Goal: Task Accomplishment & Management: Manage account settings

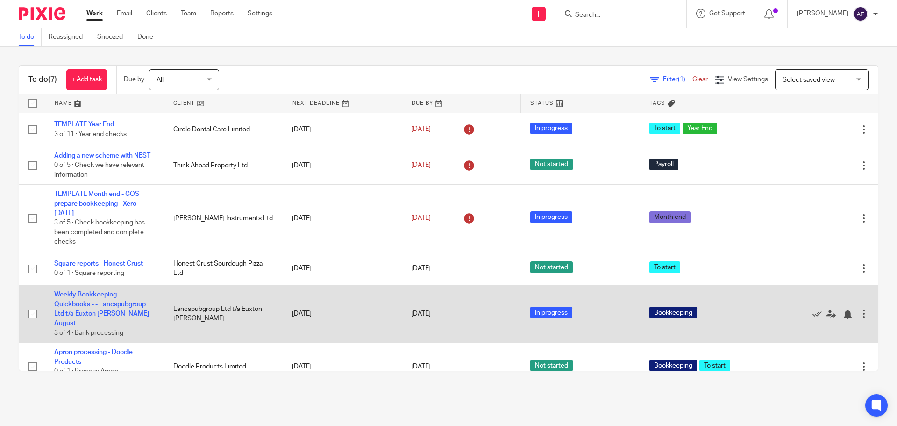
scroll to position [68, 0]
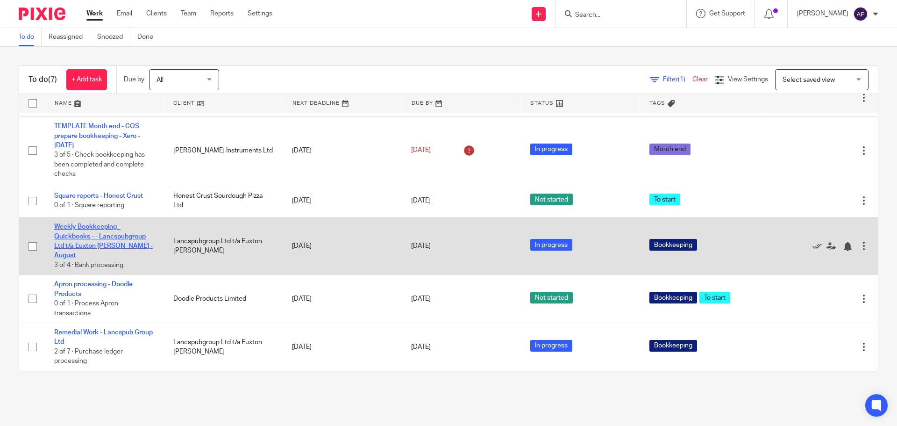
click at [93, 247] on link "Weekly Bookkeeping - Quickbooks - - Lancspubgroup Ltd t/a Euxton Mills - August" at bounding box center [103, 240] width 99 height 35
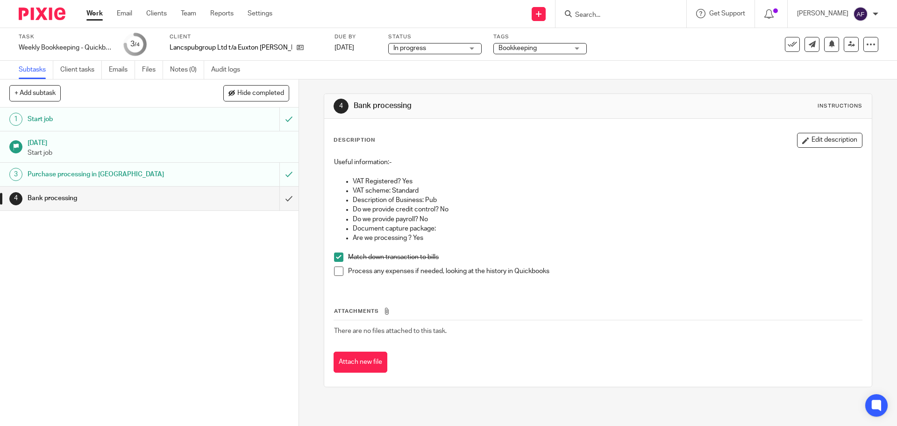
click at [619, 233] on p "Are we processing ? Yes" at bounding box center [607, 237] width 509 height 9
drag, startPoint x: 364, startPoint y: 272, endPoint x: 434, endPoint y: 268, distance: 70.7
click at [434, 268] on p "Process any expenses if needed, looking at the history in Quickbooks" at bounding box center [605, 270] width 514 height 9
click at [524, 193] on p "VAT scheme: Standard" at bounding box center [607, 190] width 509 height 9
click at [580, 212] on p "Do we provide credit control? No" at bounding box center [607, 209] width 509 height 9
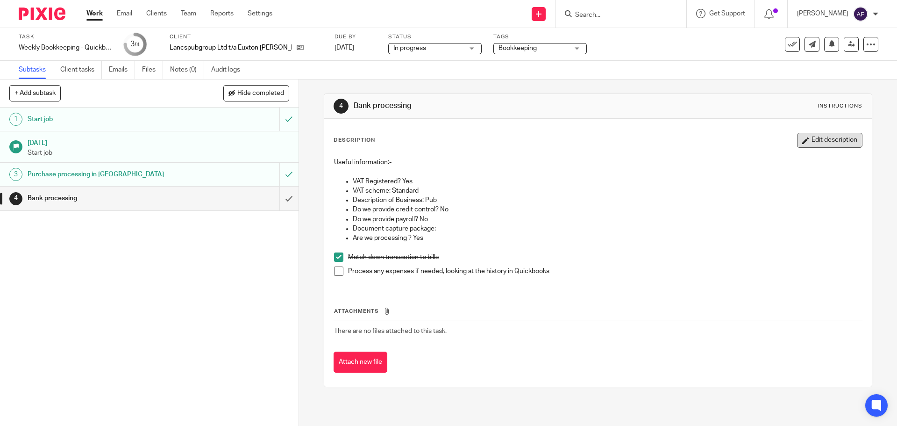
click at [827, 139] on button "Edit description" at bounding box center [829, 140] width 65 height 15
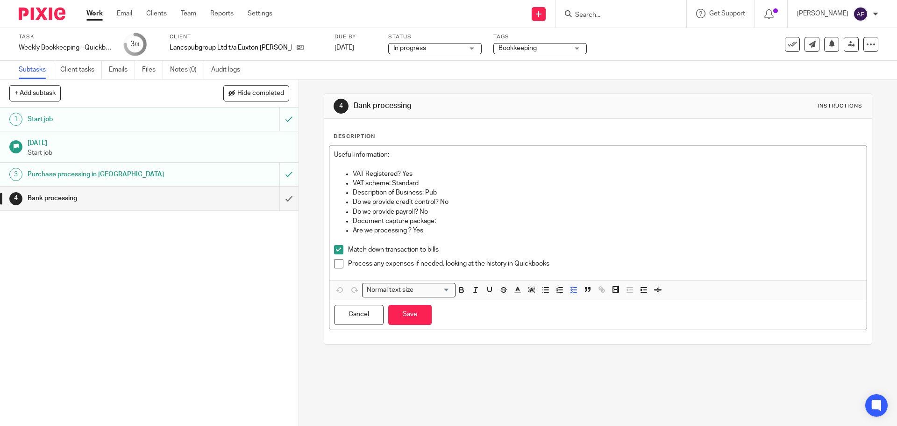
click at [574, 266] on p "Process any expenses if needed, looking at the history in Quickbooks" at bounding box center [605, 263] width 514 height 9
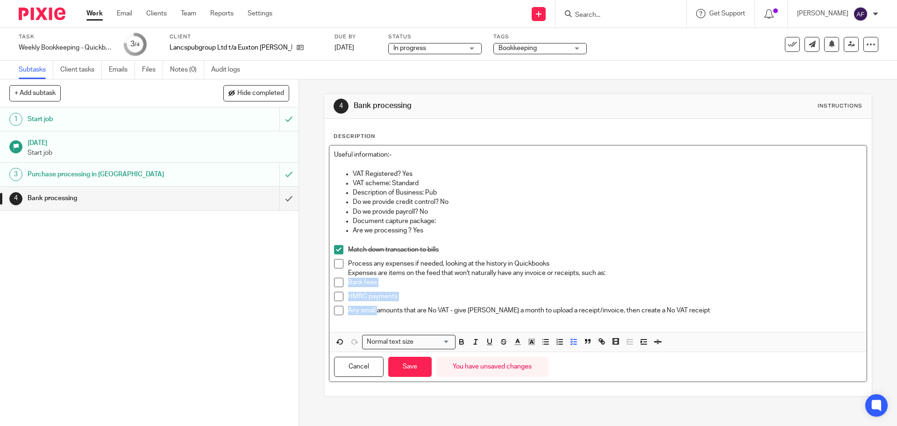
drag, startPoint x: 376, startPoint y: 310, endPoint x: 338, endPoint y: 280, distance: 48.2
click at [338, 280] on ul "Match down transaction to bills Process any expenses if needed, looking at the …" at bounding box center [598, 285] width 528 height 80
click at [338, 280] on span at bounding box center [338, 282] width 9 height 9
click at [338, 286] on span at bounding box center [338, 282] width 9 height 9
click at [384, 312] on p "Any small amounts that are No VAT - give Chris a month to upload a receipt/invo…" at bounding box center [605, 310] width 514 height 9
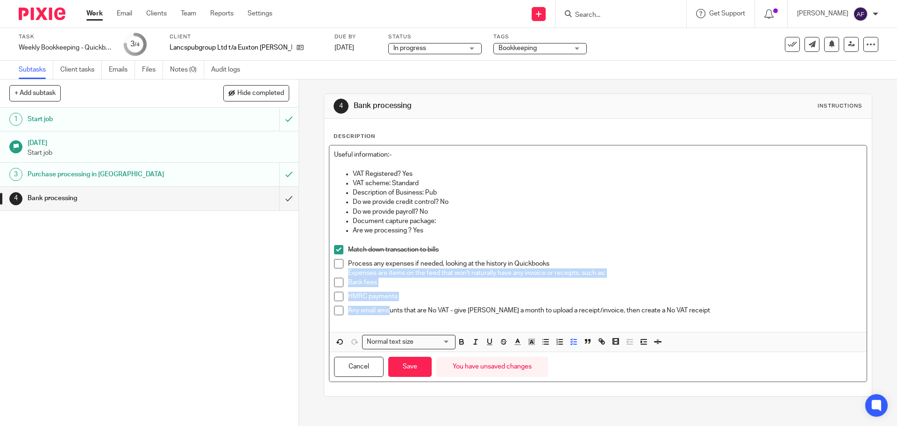
drag, startPoint x: 390, startPoint y: 308, endPoint x: 345, endPoint y: 275, distance: 55.4
click at [345, 275] on ul "Match down transaction to bills Process any expenses if needed, looking at the …" at bounding box center [598, 285] width 528 height 80
click at [570, 341] on icon "button" at bounding box center [574, 341] width 8 height 8
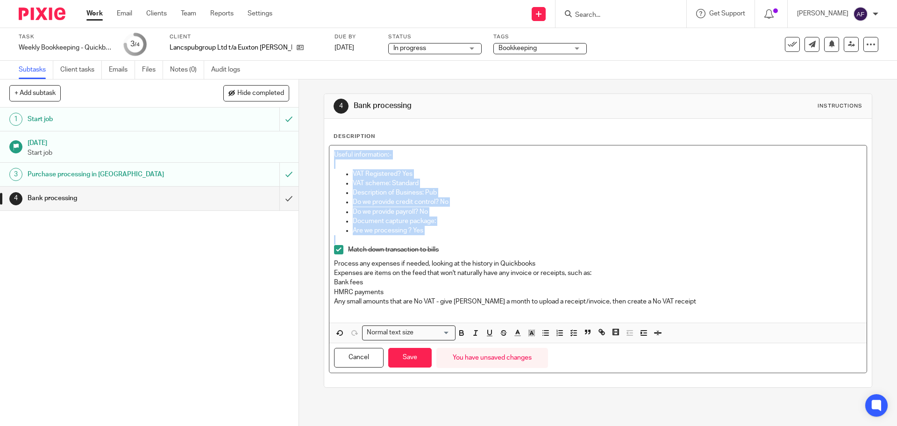
click at [399, 282] on p "Bank fees" at bounding box center [598, 282] width 528 height 9
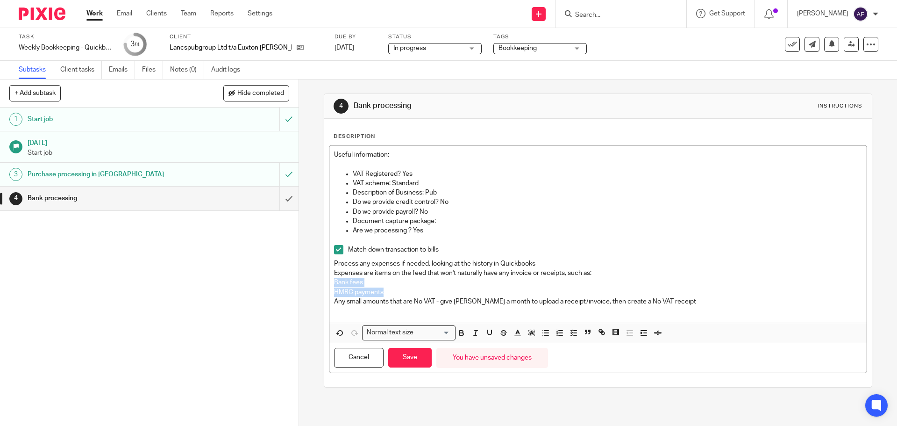
drag, startPoint x: 385, startPoint y: 293, endPoint x: 324, endPoint y: 280, distance: 62.0
click at [324, 280] on div "Description Useful information:- VAT Registered? Yes VAT scheme: Standard Descr…" at bounding box center [597, 253] width 547 height 268
click at [438, 297] on p "Any small amounts that are No VAT - give Chris a month to upload a receipt/invo…" at bounding box center [598, 301] width 528 height 9
click at [351, 263] on p "Process any expenses if needed, looking at the history in Quickbooks" at bounding box center [598, 263] width 528 height 9
click at [570, 335] on icon "button" at bounding box center [574, 333] width 8 height 8
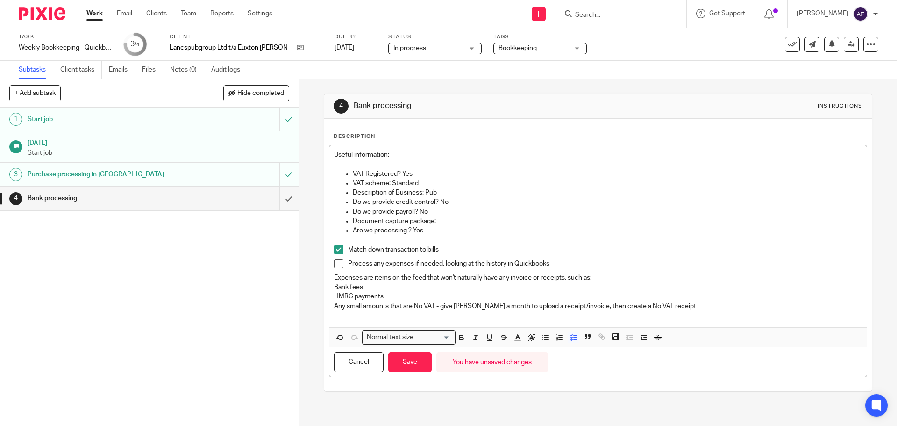
click at [389, 276] on p "Expenses are items on the feed that won't naturally have any invoice or receipt…" at bounding box center [598, 277] width 528 height 9
drag, startPoint x: 387, startPoint y: 306, endPoint x: 330, endPoint y: 288, distance: 59.7
click at [330, 288] on div "Useful information:- VAT Registered? Yes VAT scheme: Standard Description of Bu…" at bounding box center [597, 236] width 537 height 182
click at [545, 340] on line "button" at bounding box center [546, 340] width 4 height 0
click at [496, 302] on p "Any small amounts that are No VAT - give Chris a month to upload a receipt/invo…" at bounding box center [607, 305] width 509 height 9
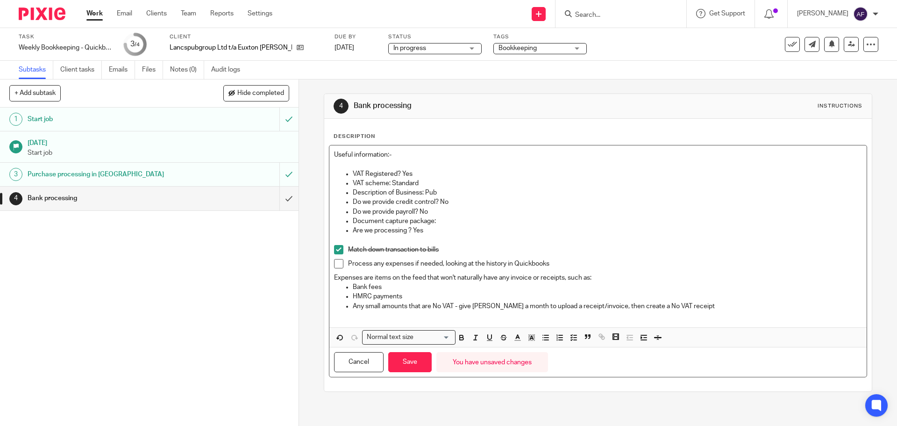
drag, startPoint x: 694, startPoint y: 311, endPoint x: 687, endPoint y: 311, distance: 7.9
click at [687, 311] on p at bounding box center [598, 315] width 528 height 9
click at [686, 304] on p "Any small amounts that are No VAT - give Chris a month to upload a receipt/invo…" at bounding box center [607, 305] width 509 height 9
click at [595, 245] on p "Match down transaction to bills" at bounding box center [605, 249] width 514 height 9
click at [661, 257] on div "Match down transaction to bills" at bounding box center [605, 252] width 514 height 14
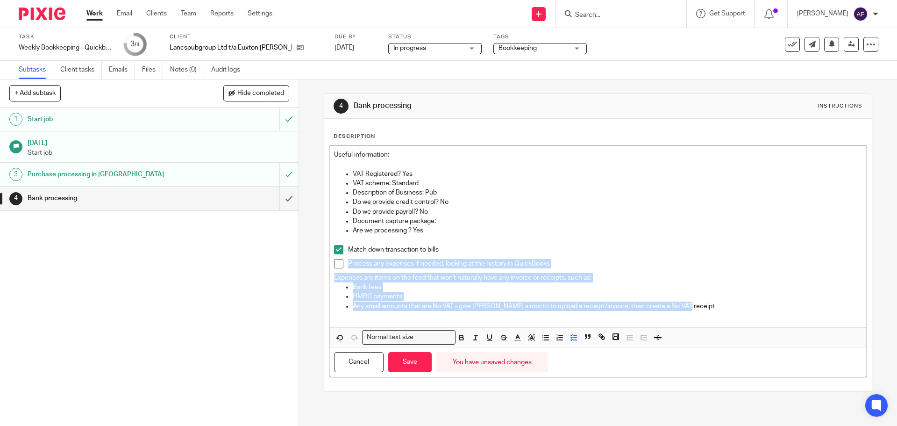
drag, startPoint x: 693, startPoint y: 305, endPoint x: 342, endPoint y: 265, distance: 353.6
click at [342, 265] on div "Useful information:- VAT Registered? Yes VAT scheme: Standard Description of Bu…" at bounding box center [597, 236] width 537 height 182
copy div "Process any expenses if needed, looking at the history in QuickBooks Expenses a…"
click at [414, 369] on button "Save" at bounding box center [409, 362] width 43 height 20
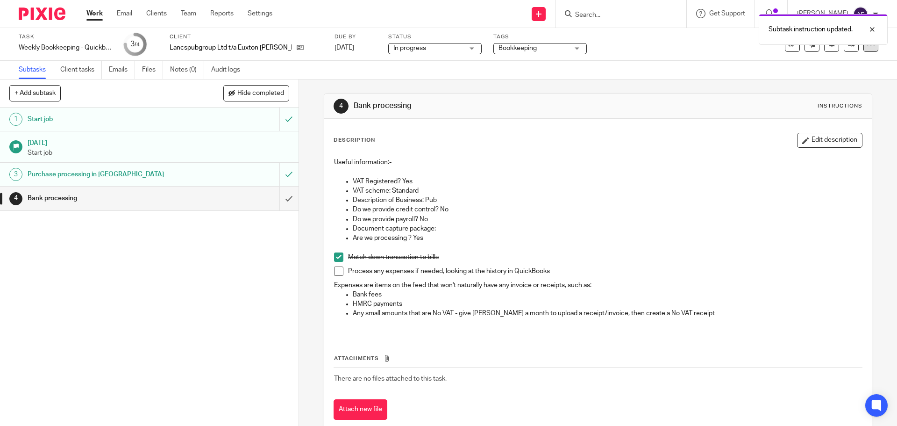
click at [864, 51] on div at bounding box center [871, 44] width 15 height 15
click at [843, 67] on span "See template in use" at bounding box center [833, 67] width 58 height 7
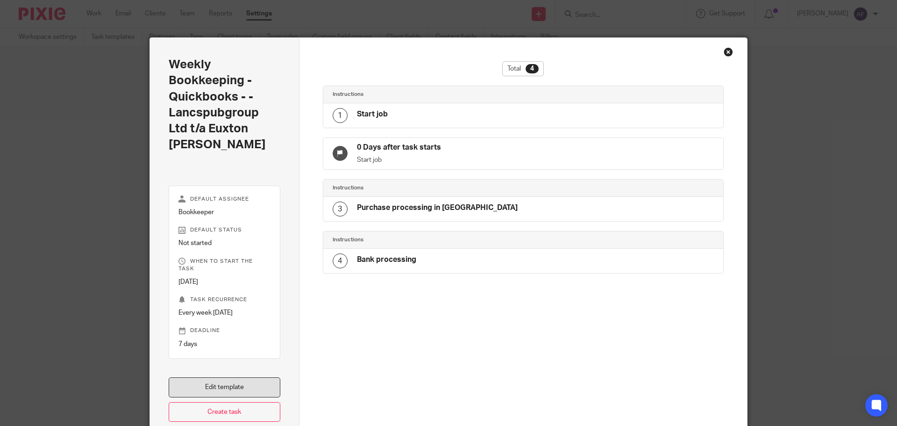
click at [237, 377] on link "Edit template" at bounding box center [225, 387] width 112 height 20
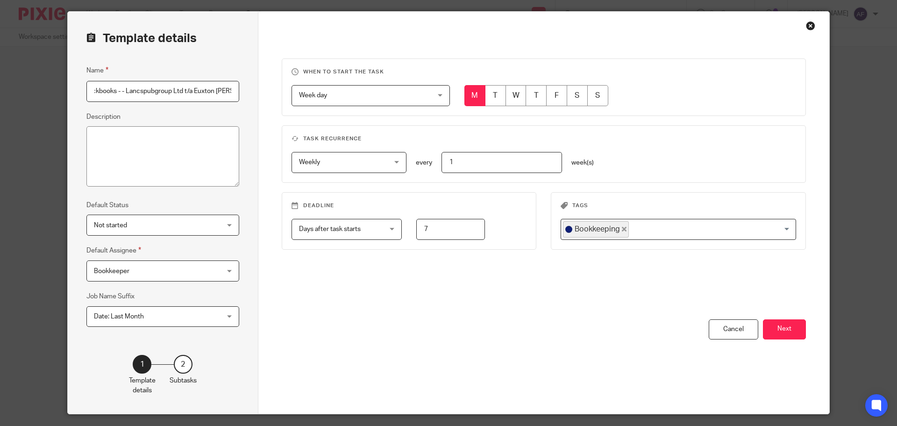
scroll to position [52, 0]
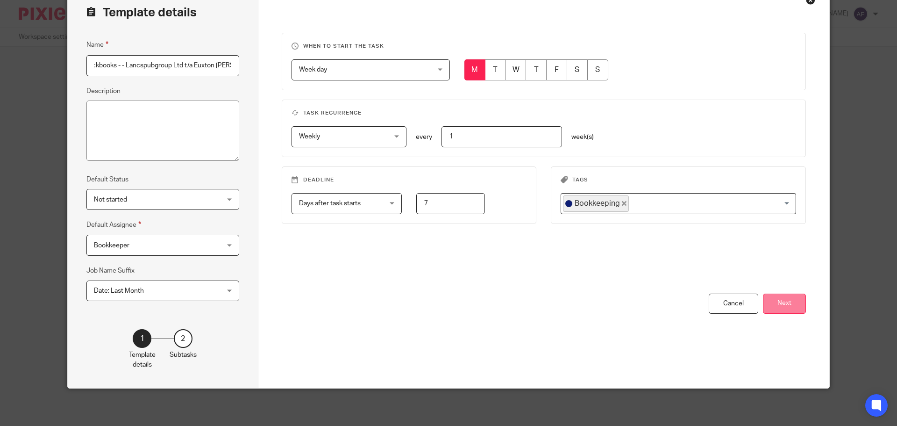
click at [794, 303] on button "Next" at bounding box center [784, 303] width 43 height 20
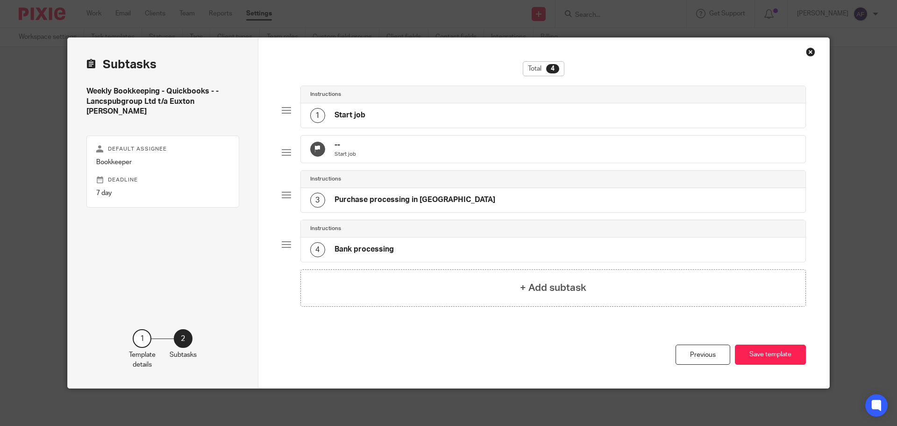
click at [394, 259] on div "4 Bank processing" at bounding box center [553, 249] width 505 height 24
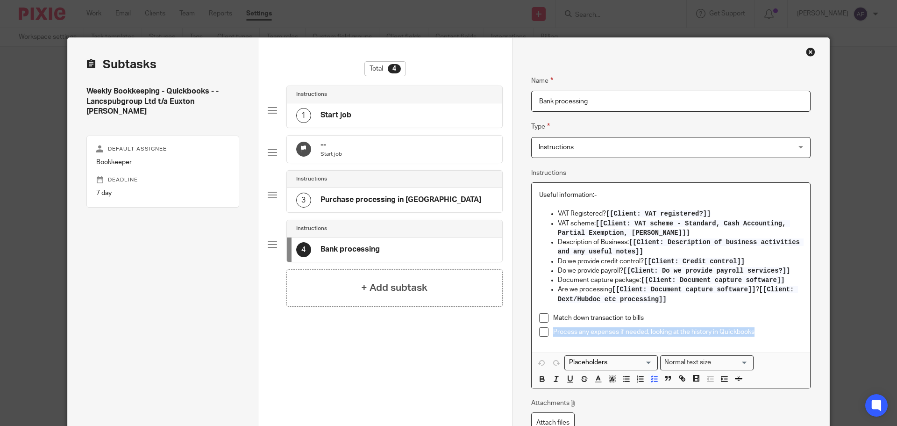
drag, startPoint x: 752, startPoint y: 331, endPoint x: 551, endPoint y: 330, distance: 201.4
click at [553, 330] on p "Process any expenses if needed, looking at the history in Quickbooks" at bounding box center [678, 331] width 250 height 9
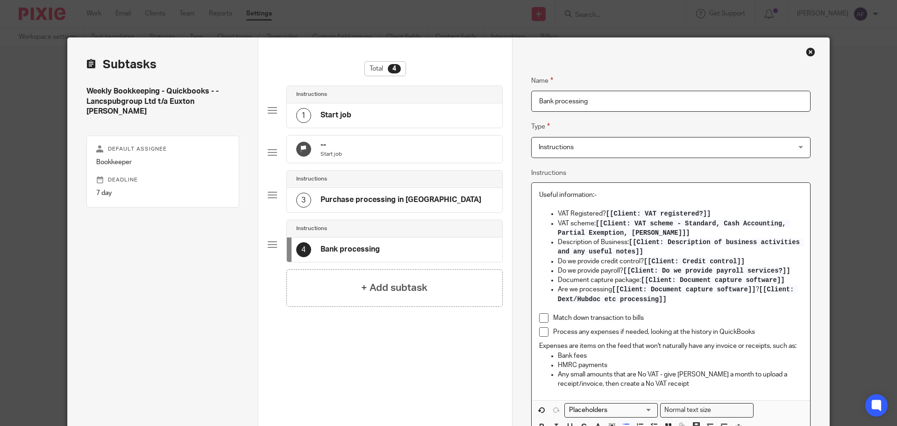
scroll to position [47, 0]
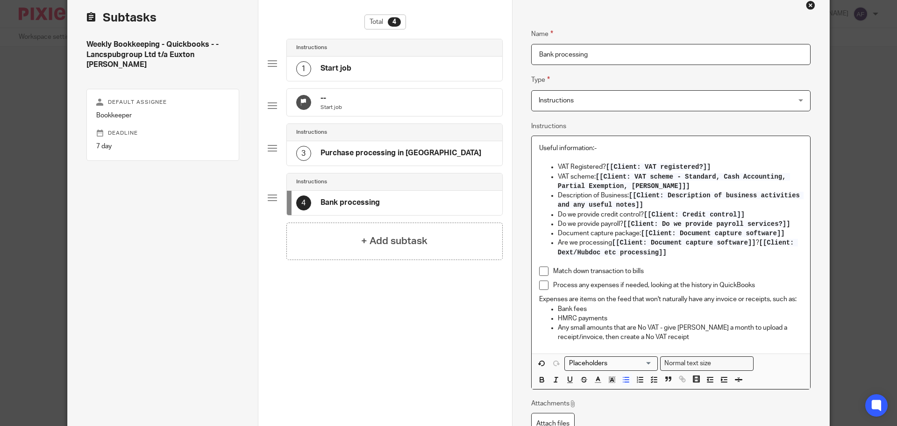
click at [684, 328] on p "Any small amounts that are No VAT - give Chris a month to upload a receipt/invo…" at bounding box center [680, 332] width 245 height 19
click at [716, 301] on p "Expenses are items on the feed that won't naturally have any invoice or receipt…" at bounding box center [671, 298] width 264 height 9
click at [633, 297] on p "Expenses are items on the feed that won't naturally have any invoice or receipt…" at bounding box center [671, 298] width 264 height 9
click at [614, 297] on p "Expenses are items on the feed that won't naturally have any invoice or receipt…" at bounding box center [671, 298] width 264 height 9
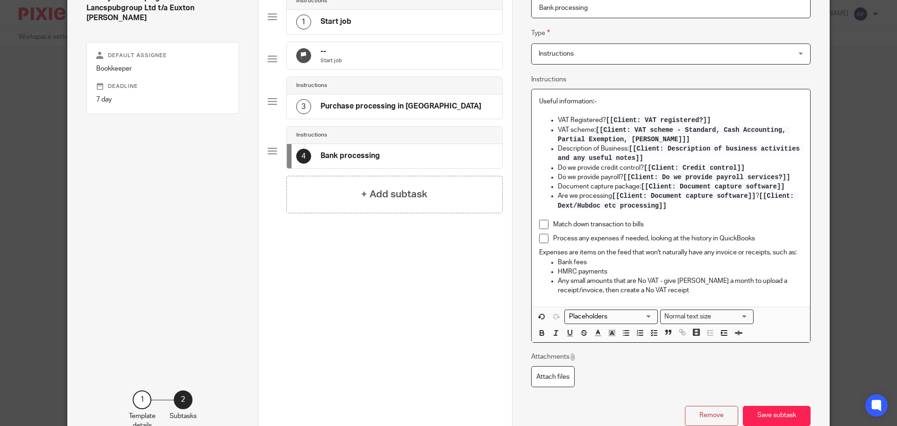
click at [686, 294] on p "Any small amounts that are No VAT - give Chris a month to upload a receipt/invo…" at bounding box center [680, 285] width 245 height 19
click at [766, 239] on p "Process any expenses if needed, looking at the history in QuickBooks" at bounding box center [678, 238] width 250 height 9
click at [614, 252] on p "Expenses are items on the feed that won't naturally have any invoice or receipt…" at bounding box center [671, 252] width 264 height 9
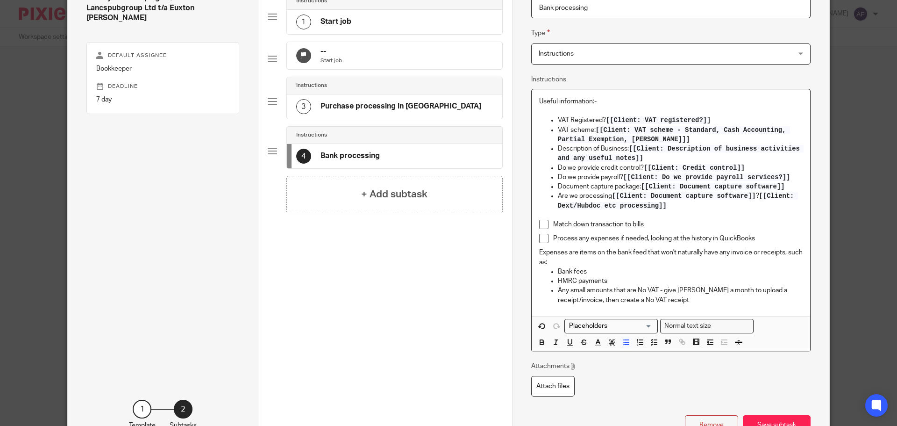
click at [657, 269] on p "Bank fees" at bounding box center [680, 271] width 245 height 9
click at [653, 278] on p "HMRC payments" at bounding box center [680, 280] width 245 height 9
click at [655, 286] on p "Any small amounts that are No VAT - give Chris a month to upload a receipt/invo…" at bounding box center [680, 295] width 245 height 19
click at [656, 295] on p "Any small amounts that are No VAT - give Chris a month to upload a receipt/invo…" at bounding box center [680, 295] width 245 height 19
click at [600, 263] on p "Expenses are items on the bank feed that won't naturally have any invoice or re…" at bounding box center [671, 257] width 264 height 19
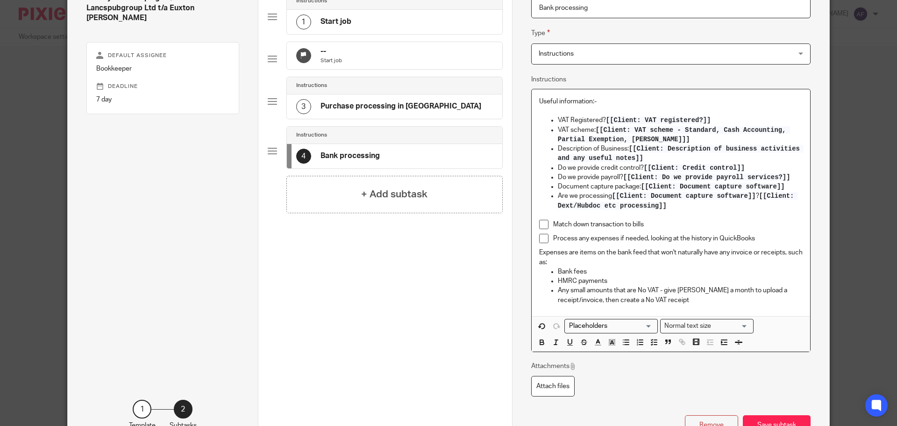
click at [766, 239] on p "Process any expenses if needed, looking at the history in QuickBooks" at bounding box center [678, 238] width 250 height 9
click at [616, 280] on p "HMRC payments" at bounding box center [680, 280] width 245 height 9
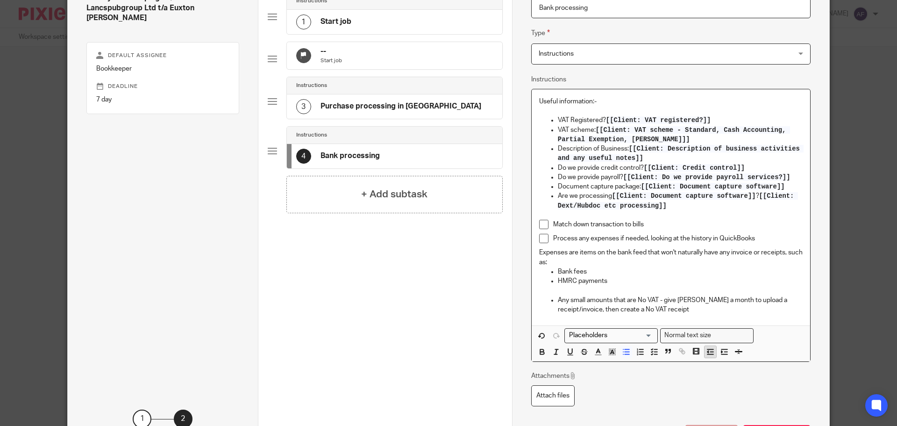
click at [706, 353] on icon "button" at bounding box center [710, 351] width 8 height 8
click at [670, 288] on p "Categorise the item, select the right supplier, No" at bounding box center [671, 290] width 264 height 9
click at [567, 281] on p "HMRC payments" at bounding box center [671, 280] width 264 height 9
click at [622, 352] on icon "button" at bounding box center [626, 351] width 8 height 8
click at [607, 294] on p "Categorise the item, select the right supplier, account and select No VAT" at bounding box center [671, 290] width 264 height 9
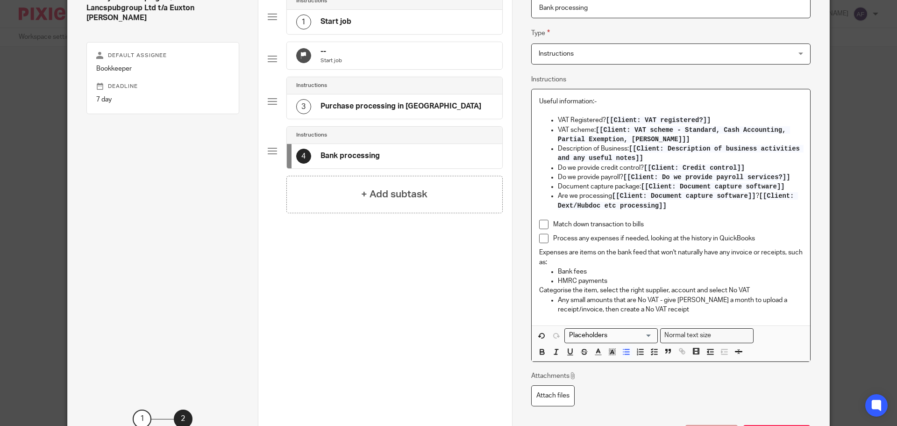
click at [558, 300] on p "Any small amounts that are No VAT - give Chris a month to upload a receipt/invo…" at bounding box center [680, 304] width 245 height 19
click at [689, 297] on p "For any small amounts that are No VAT - give Chris a month to upload a receipt/…" at bounding box center [680, 304] width 245 height 19
click at [707, 304] on p "For any small amounts that are No VAT - give Chris a month to upload a receipt/…" at bounding box center [680, 304] width 245 height 19
drag, startPoint x: 709, startPoint y: 301, endPoint x: 754, endPoint y: 298, distance: 45.9
click at [754, 298] on p "For any small amounts that are No VAT - give Chris a month to upload a receipt/…" at bounding box center [680, 304] width 245 height 19
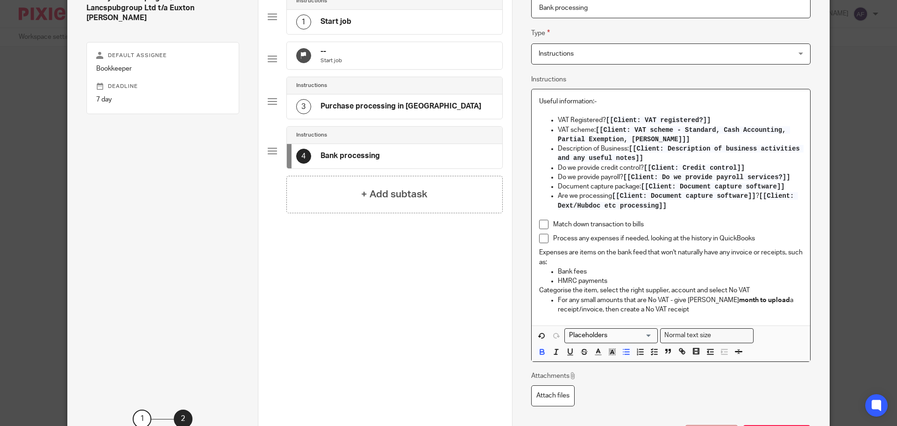
click at [756, 277] on p "HMRC payments" at bounding box center [680, 280] width 245 height 9
click at [767, 286] on p "Categorise the item, select the right supplier, account and select No VAT" at bounding box center [671, 290] width 264 height 9
click at [683, 309] on p "For any small amounts that are No VAT - give Chris a month to upload a receipt/…" at bounding box center [680, 304] width 245 height 19
click at [682, 309] on p "For any small amounts that are No VAT - give Chris a month to upload a receipt/…" at bounding box center [680, 304] width 245 height 19
click at [696, 310] on p "For any small amounts that are No VAT - give Chris a month to upload a receipt/…" at bounding box center [680, 304] width 245 height 19
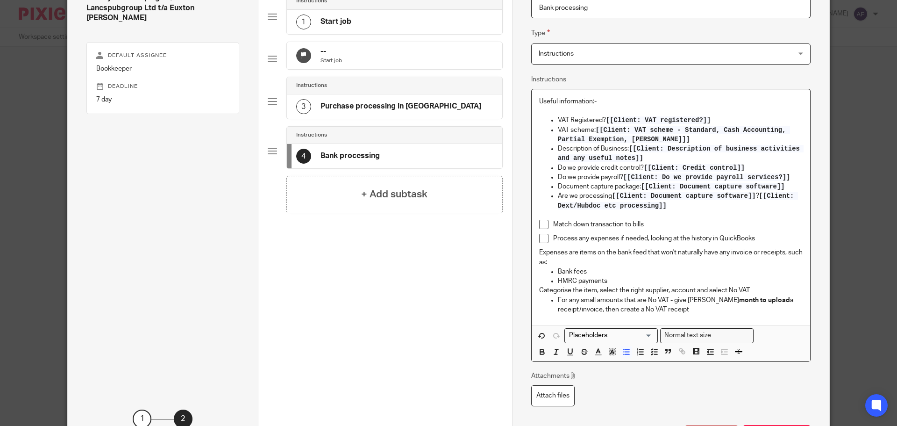
click at [701, 308] on p "For any small amounts that are No VAT - give Chris a month to upload a receipt/…" at bounding box center [680, 304] width 245 height 19
click at [698, 311] on p "For any small amounts that are No VAT - give Chris a month to upload a receipt/…" at bounding box center [680, 304] width 245 height 19
click at [539, 291] on p "Categorise the item, select the right supplier, account and select No VAT" at bounding box center [671, 290] width 264 height 9
click at [625, 351] on icon "button" at bounding box center [626, 351] width 8 height 8
click at [650, 352] on icon "button" at bounding box center [654, 351] width 8 height 8
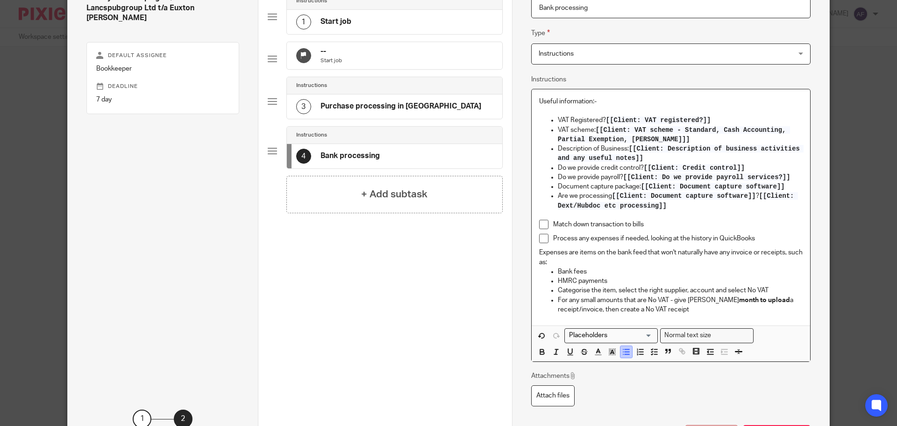
click at [625, 352] on line "button" at bounding box center [627, 352] width 4 height 0
click at [652, 356] on icon "button" at bounding box center [654, 351] width 8 height 8
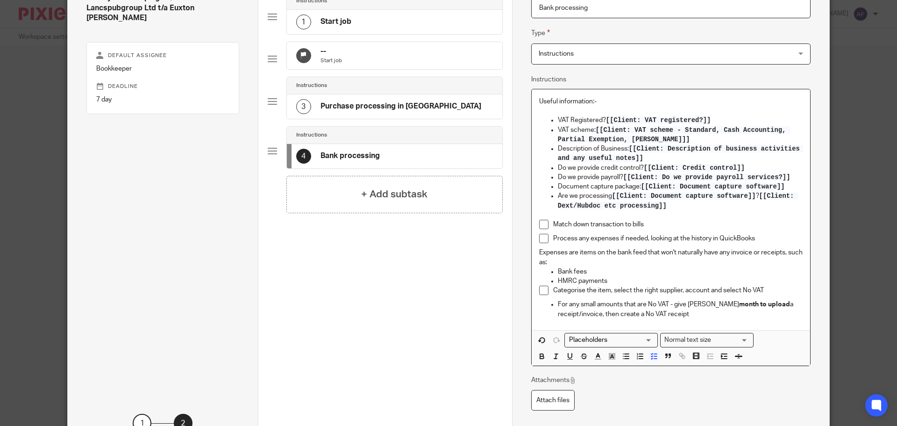
click at [652, 280] on p "HMRC payments" at bounding box center [680, 280] width 245 height 9
drag, startPoint x: 695, startPoint y: 313, endPoint x: 551, endPoint y: 243, distance: 160.5
click at [551, 243] on div "Useful information:- VAT Registered? [[Client: VAT registered?]] VAT scheme: [[…" at bounding box center [671, 209] width 279 height 241
copy div "Process any expenses if needed, looking at the history in QuickBooks Expenses a…"
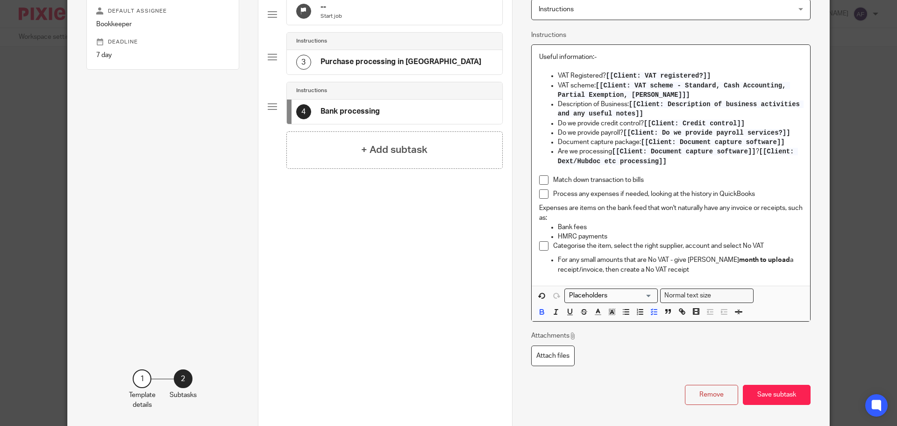
scroll to position [178, 0]
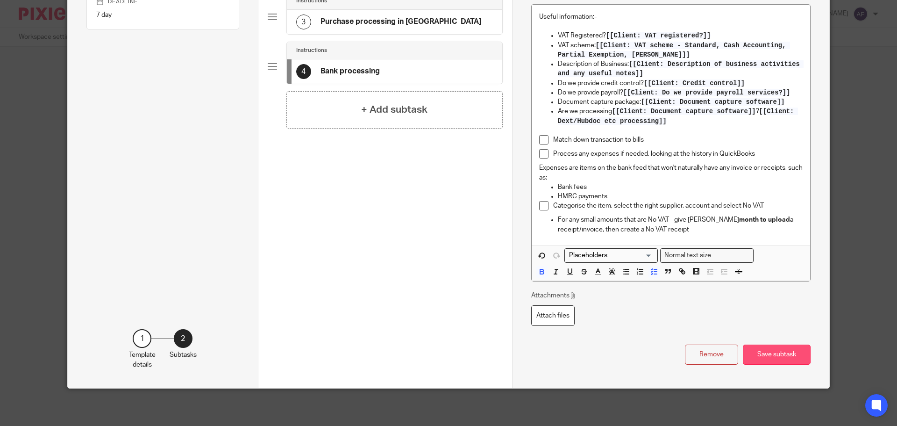
click at [776, 352] on button "Save subtask" at bounding box center [777, 354] width 68 height 20
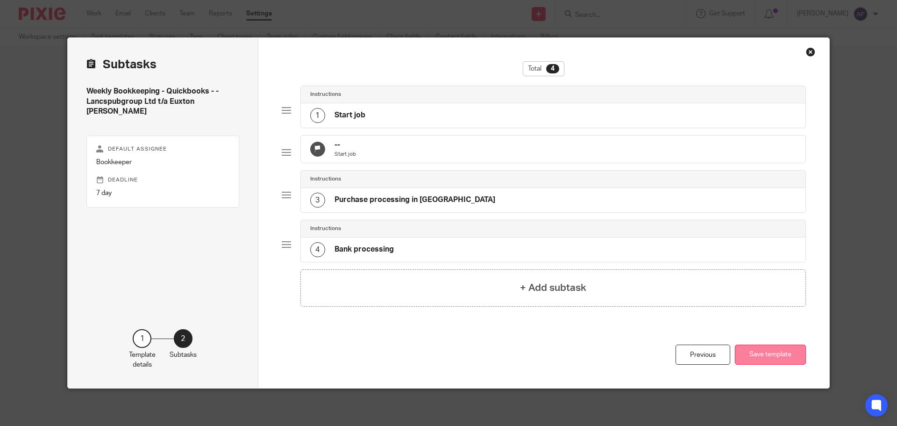
click at [777, 352] on button "Save template" at bounding box center [770, 354] width 71 height 20
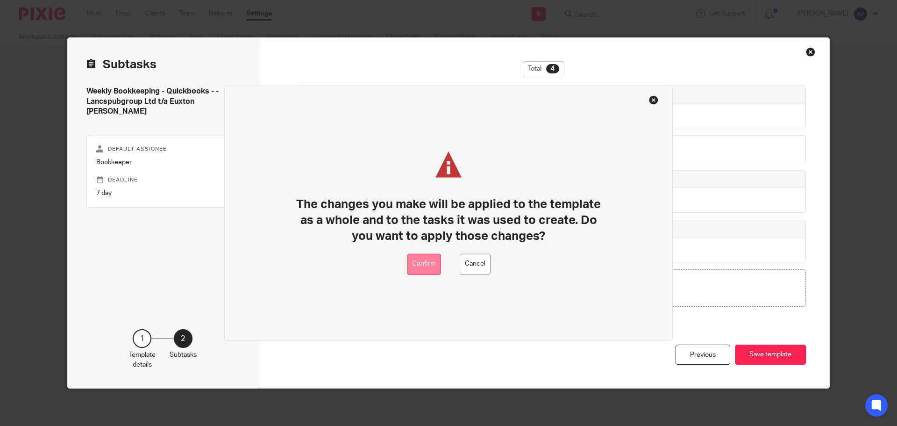
click at [421, 257] on button "Confirm" at bounding box center [424, 263] width 34 height 21
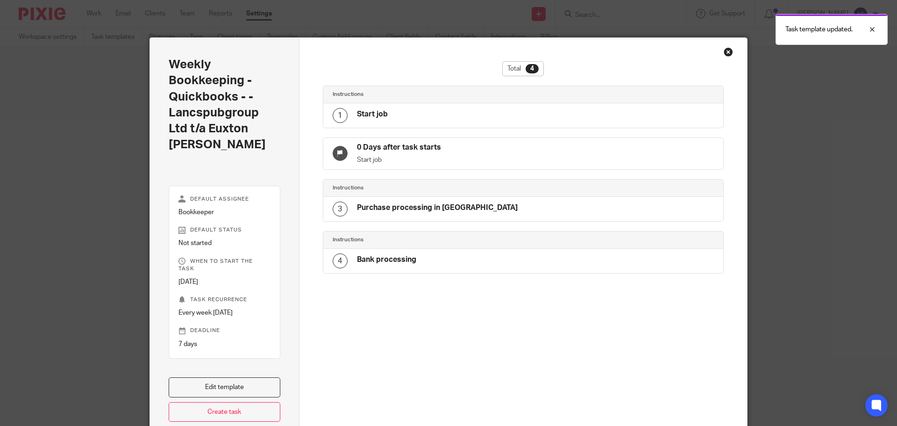
click at [727, 51] on div "Close this dialog window" at bounding box center [728, 51] width 9 height 9
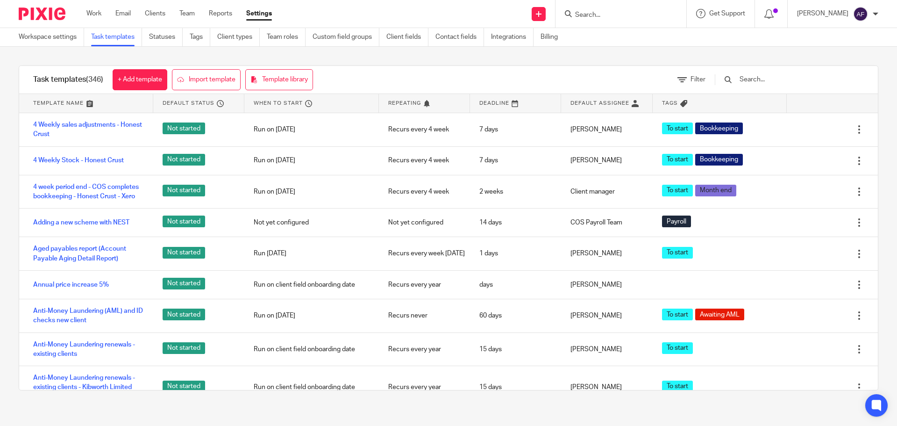
click at [645, 16] on input "Search" at bounding box center [616, 15] width 84 height 8
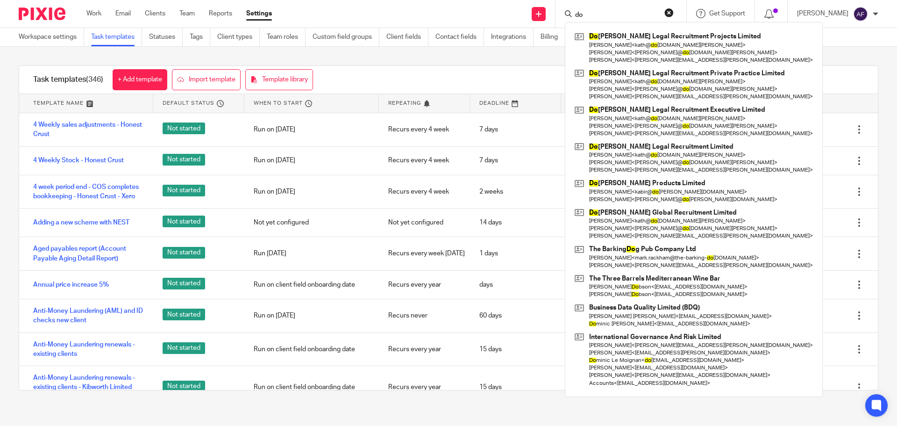
type input "d"
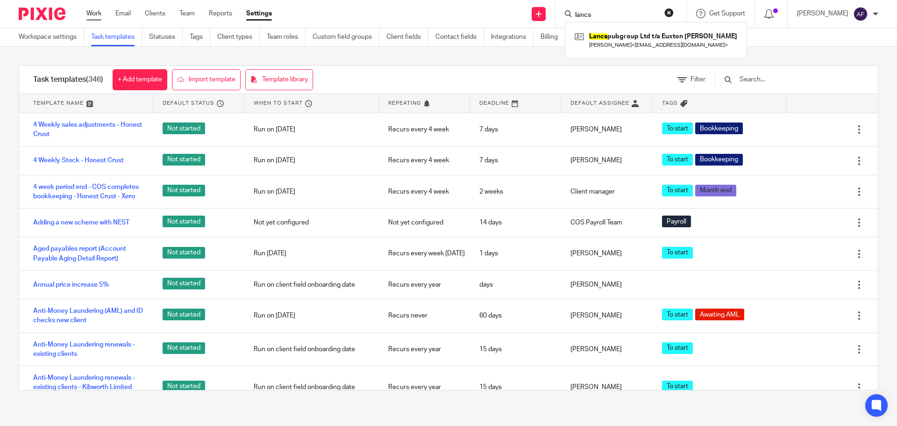
type input "lancs"
click at [98, 18] on link "Work" at bounding box center [93, 13] width 15 height 9
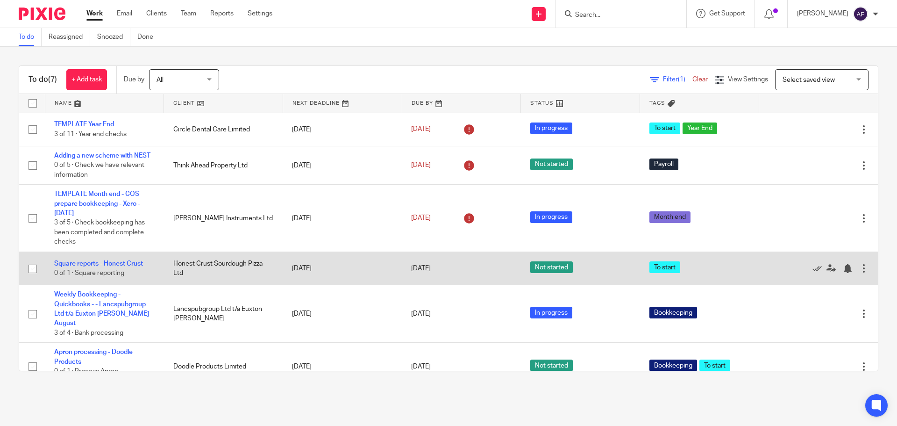
scroll to position [68, 0]
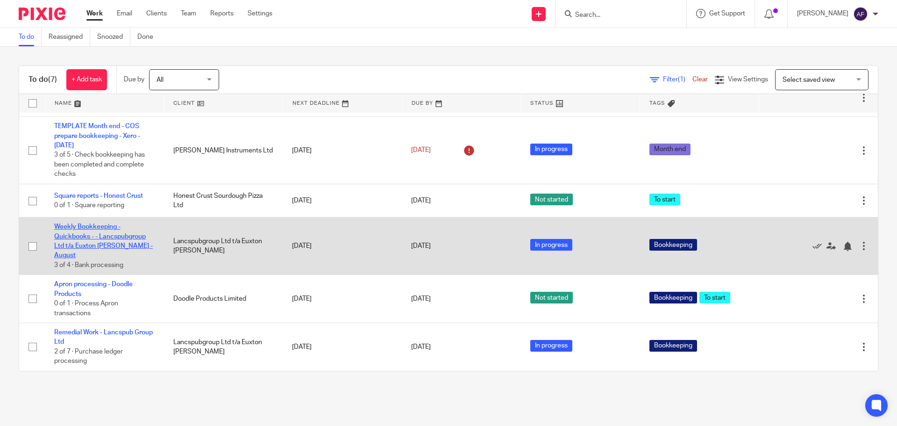
click at [101, 249] on link "Weekly Bookkeeping - Quickbooks - - Lancspubgroup Ltd t/a Euxton Mills - August" at bounding box center [103, 240] width 99 height 35
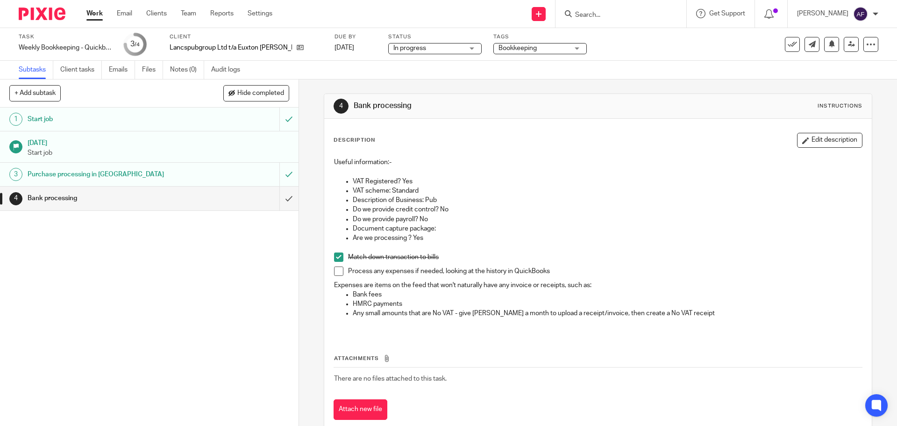
click at [832, 144] on button "Edit description" at bounding box center [829, 140] width 65 height 15
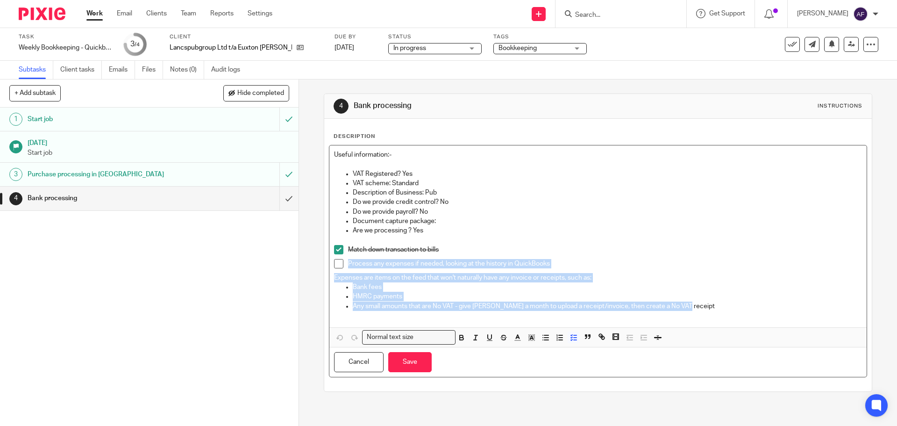
drag, startPoint x: 687, startPoint y: 305, endPoint x: 341, endPoint y: 265, distance: 347.6
click at [341, 265] on div "Useful information:- VAT Registered? Yes VAT scheme: Standard Description of Bu…" at bounding box center [597, 236] width 537 height 182
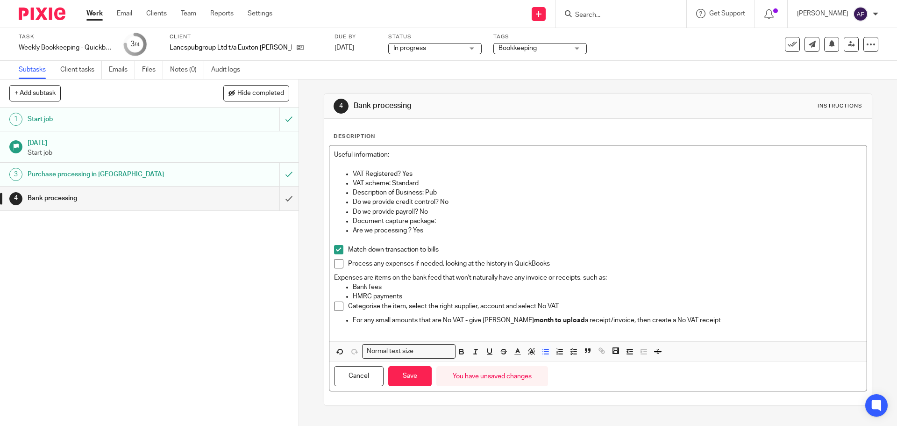
click at [418, 278] on p "Expenses are items on the bank feed that won't naturally have any invoice or re…" at bounding box center [598, 277] width 528 height 9
click at [389, 375] on button "Save" at bounding box center [409, 376] width 43 height 20
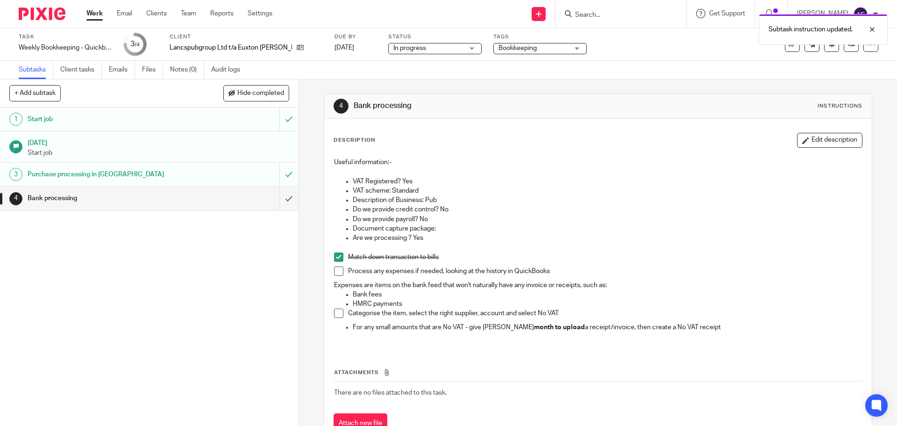
click at [531, 262] on div "Match down transaction to bills" at bounding box center [605, 259] width 514 height 14
click at [866, 48] on icon at bounding box center [870, 44] width 9 height 9
click at [838, 69] on span "See template in use" at bounding box center [833, 67] width 58 height 7
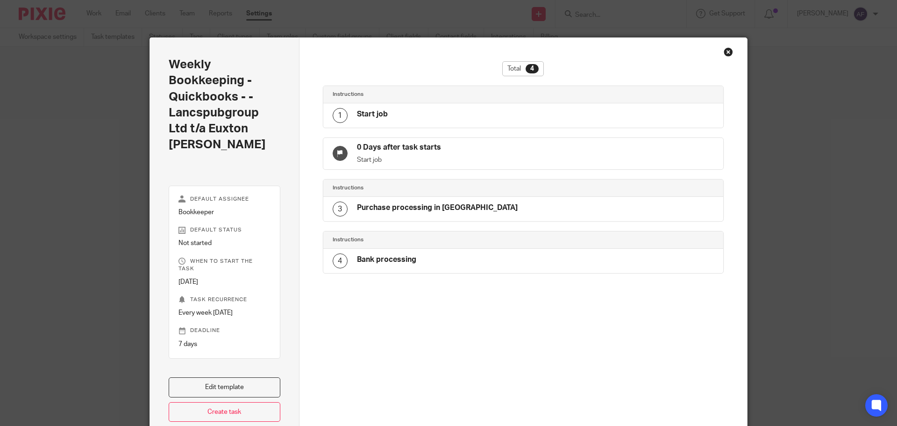
scroll to position [53, 0]
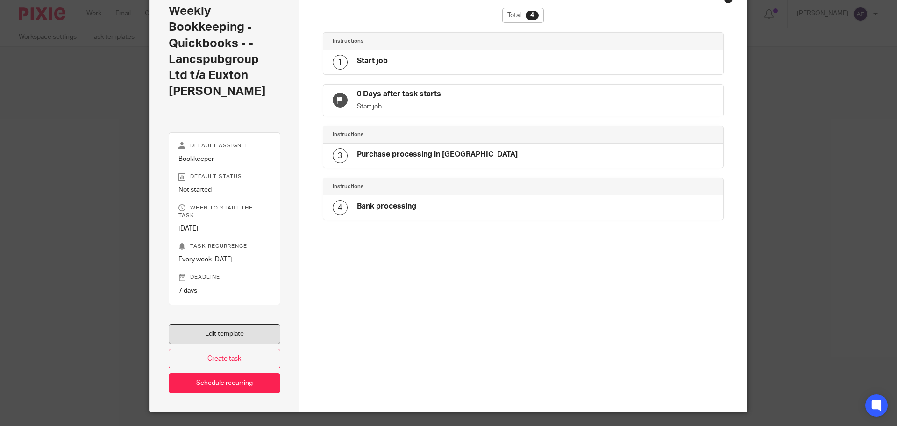
click at [260, 324] on link "Edit template" at bounding box center [225, 334] width 112 height 20
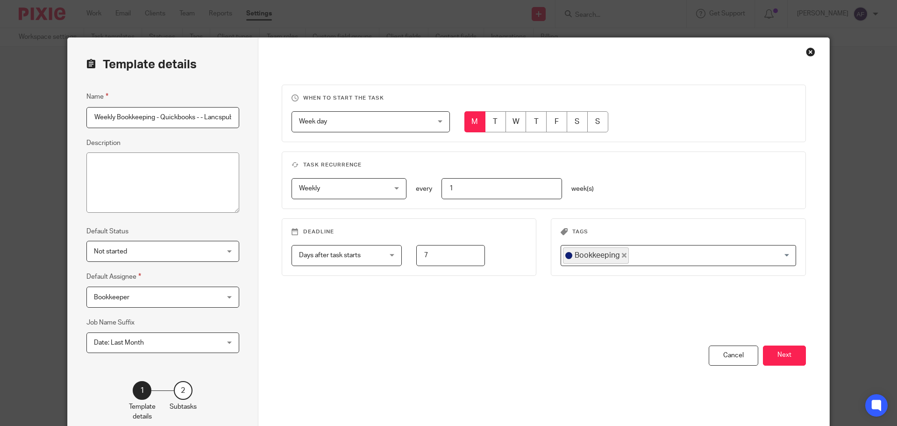
scroll to position [0, 79]
click at [782, 357] on button "Next" at bounding box center [784, 355] width 43 height 20
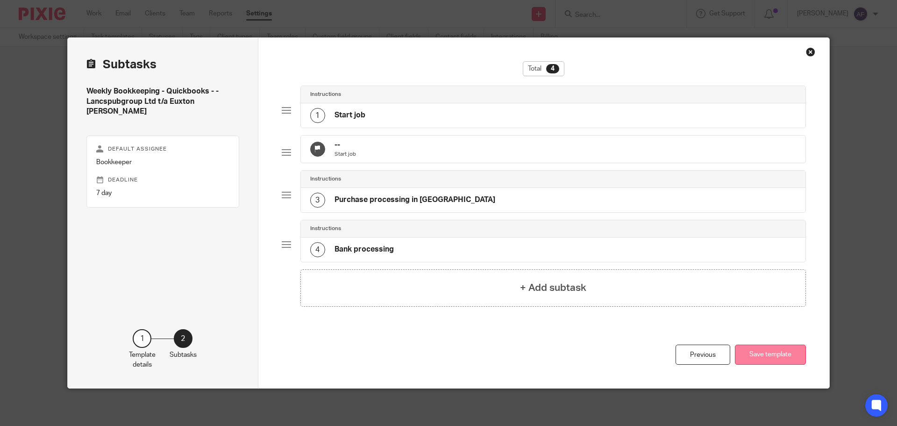
click at [772, 352] on button "Save template" at bounding box center [770, 354] width 71 height 20
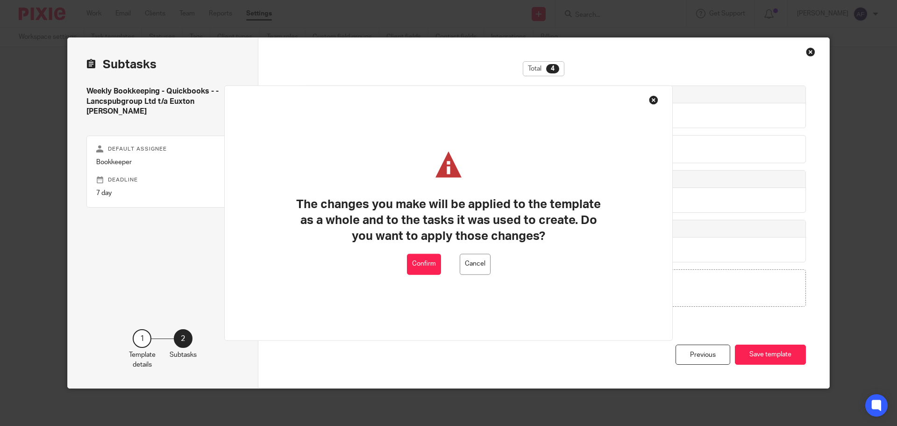
click at [653, 96] on button at bounding box center [653, 99] width 9 height 9
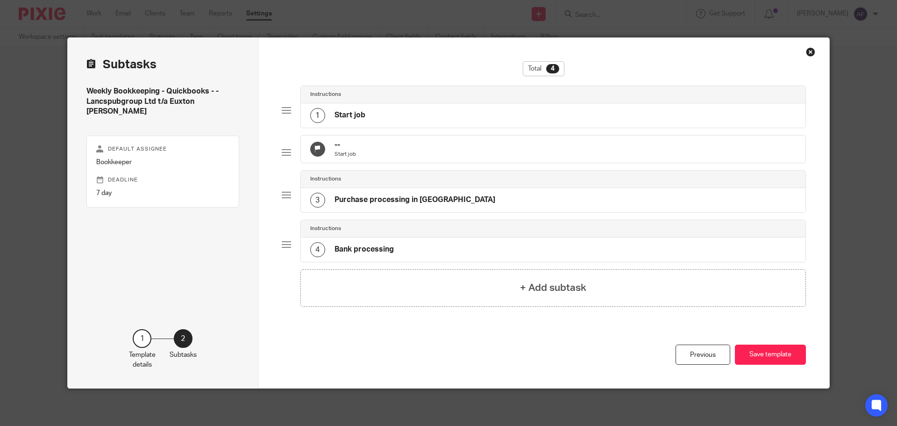
click at [423, 253] on div "4 Bank processing" at bounding box center [553, 249] width 505 height 24
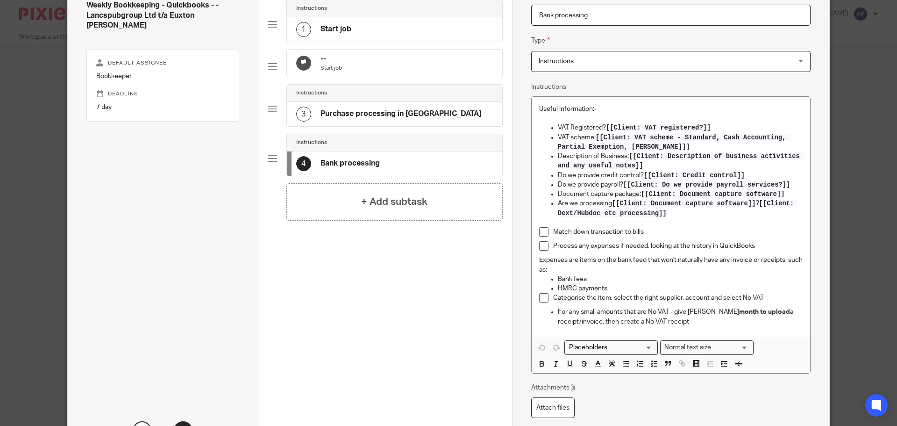
scroll to position [178, 0]
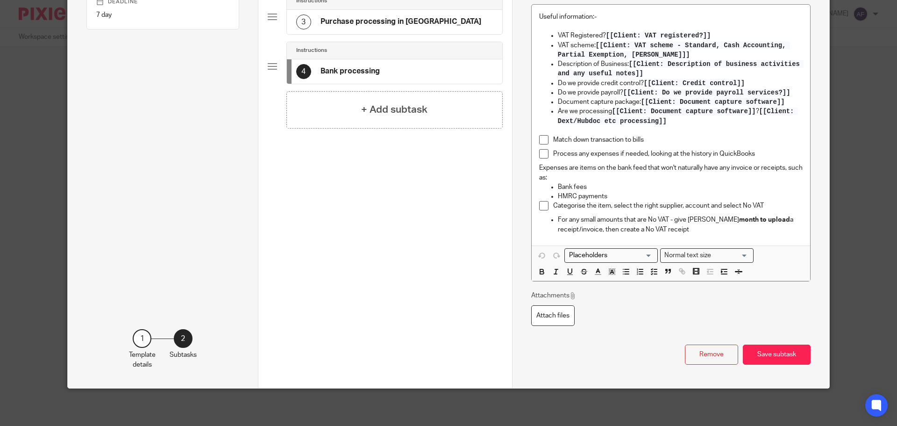
click at [780, 346] on button "Save subtask" at bounding box center [777, 354] width 68 height 20
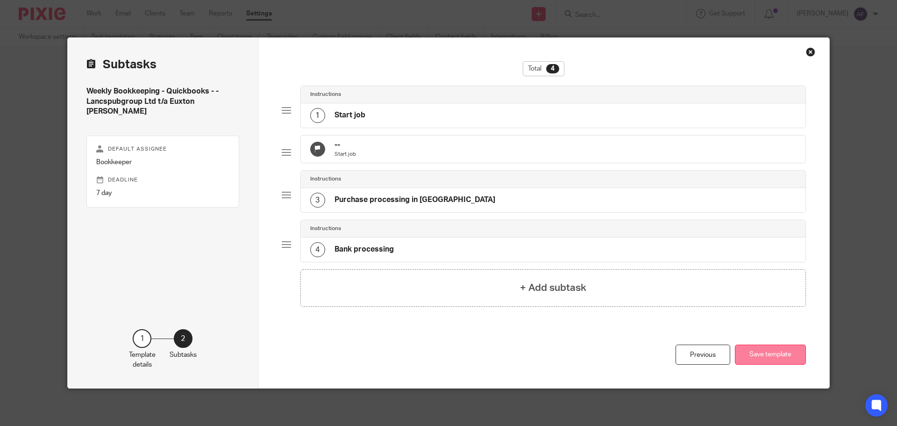
scroll to position [0, 0]
click at [767, 352] on button "Save template" at bounding box center [770, 354] width 71 height 20
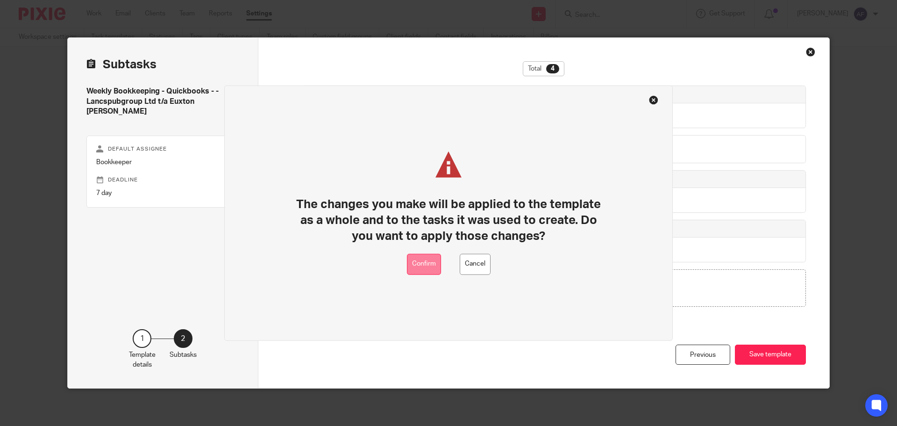
click at [433, 267] on button "Confirm" at bounding box center [424, 263] width 34 height 21
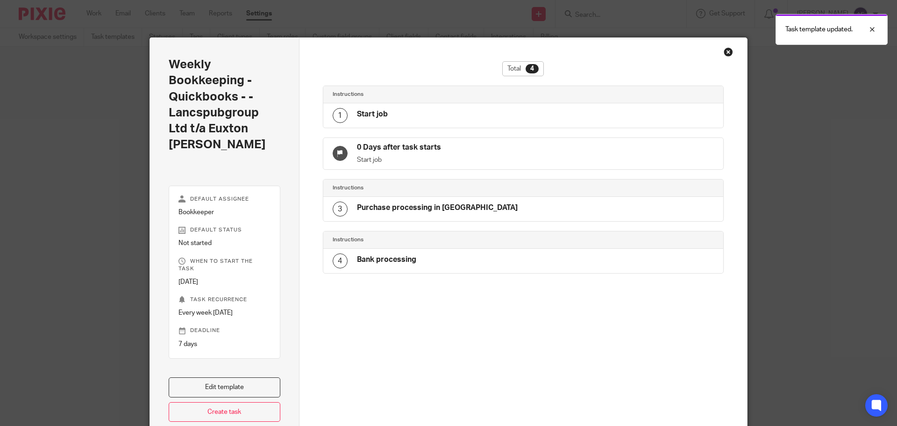
click at [726, 52] on div "Close this dialog window" at bounding box center [728, 51] width 9 height 9
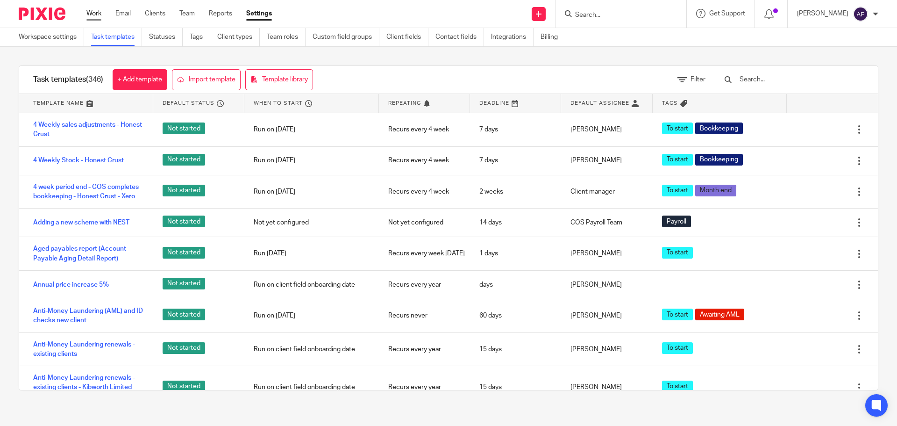
click at [97, 11] on link "Work" at bounding box center [93, 13] width 15 height 9
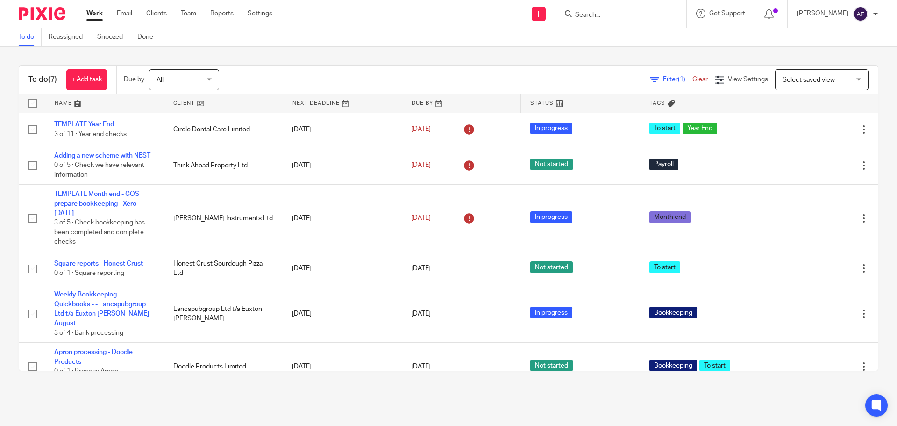
click at [89, 9] on link "Work" at bounding box center [94, 13] width 16 height 9
